Goal: Information Seeking & Learning: Learn about a topic

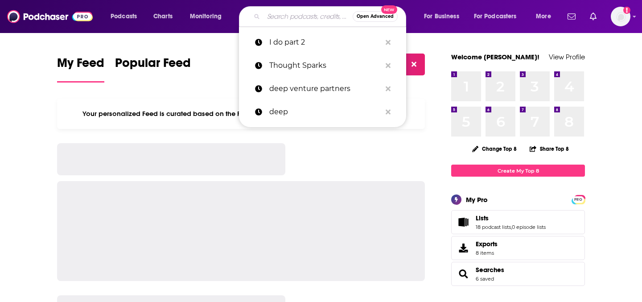
click at [271, 22] on input "Search podcasts, credits, & more..." at bounding box center [307, 16] width 89 height 14
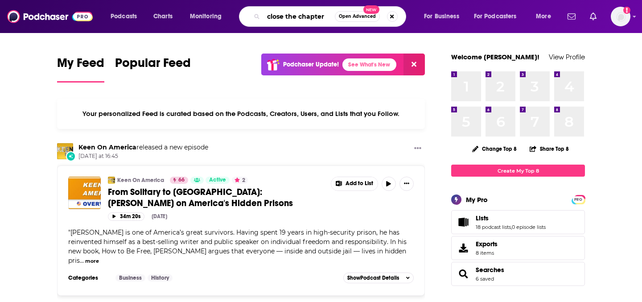
type input "close the chapter"
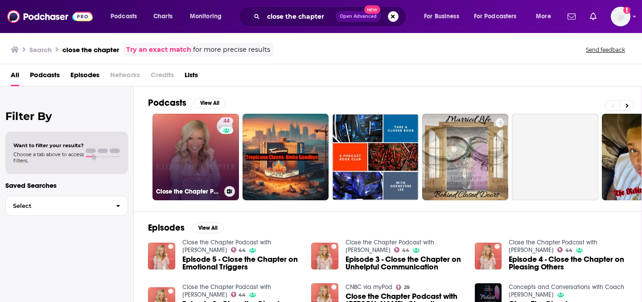
click at [192, 183] on link "44 Close the Chapter Podcast with [PERSON_NAME]" at bounding box center [195, 157] width 86 height 86
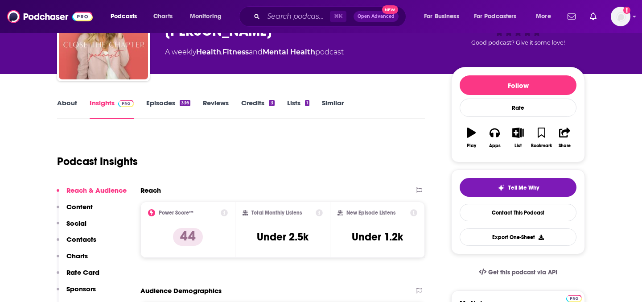
scroll to position [72, 0]
